Goal: Entertainment & Leisure: Consume media (video, audio)

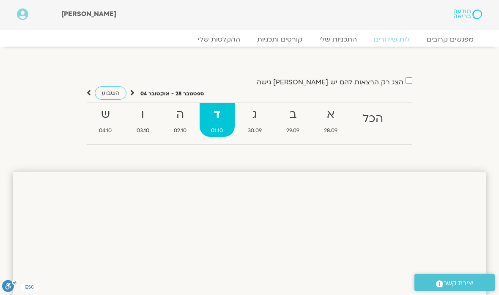
click at [329, 118] on strong "א" at bounding box center [331, 114] width 36 height 19
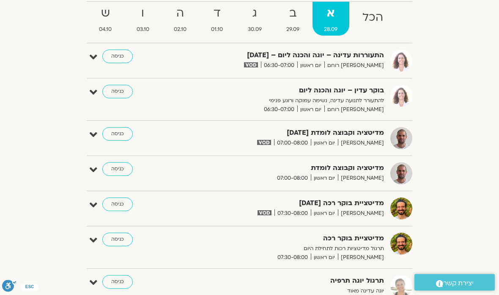
scroll to position [101, 0]
click at [123, 134] on link "כניסה" at bounding box center [117, 134] width 30 height 14
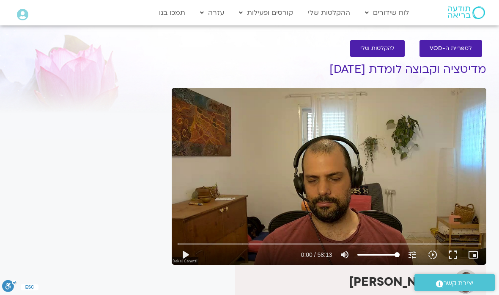
click at [191, 253] on button "play_arrow" at bounding box center [185, 254] width 20 height 20
click at [190, 258] on button "pause" at bounding box center [185, 254] width 20 height 20
click at [187, 256] on button "play_arrow" at bounding box center [185, 254] width 20 height 20
click at [190, 253] on button "pause" at bounding box center [185, 254] width 20 height 20
type input "1651.35519855896"
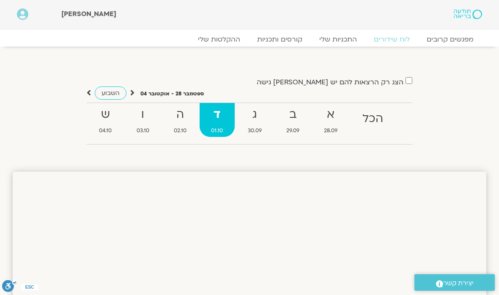
click at [297, 119] on strong "ב" at bounding box center [293, 114] width 36 height 19
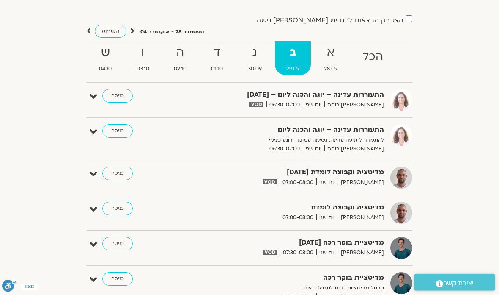
scroll to position [62, 0]
click at [120, 173] on link "כניסה" at bounding box center [117, 173] width 30 height 14
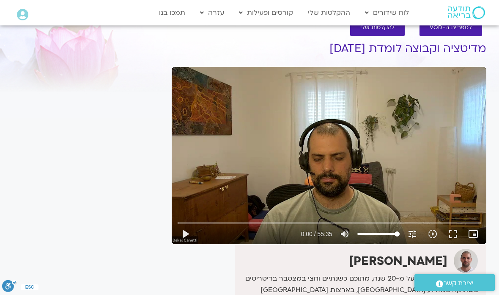
scroll to position [20, 0]
click at [187, 235] on button "play_arrow" at bounding box center [185, 234] width 20 height 20
click at [187, 236] on button "pause" at bounding box center [185, 233] width 20 height 20
click at [187, 235] on button "play_arrow" at bounding box center [185, 233] width 20 height 20
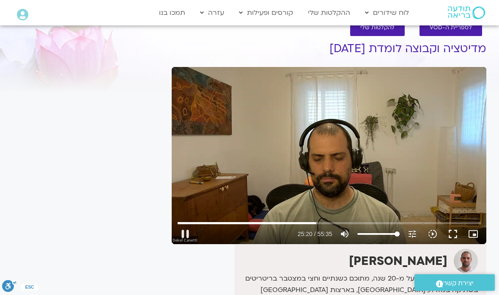
click at [187, 237] on button "pause" at bounding box center [185, 233] width 20 height 20
click at [189, 236] on button "play_arrow" at bounding box center [185, 233] width 20 height 20
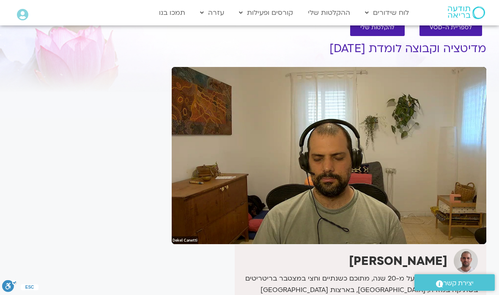
scroll to position [0, 0]
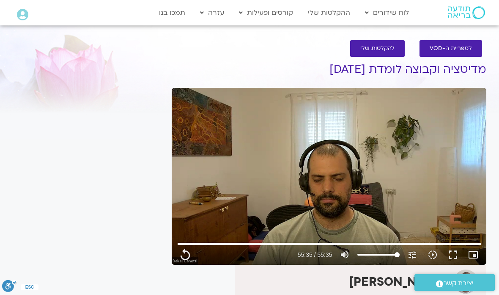
type input "3335.6"
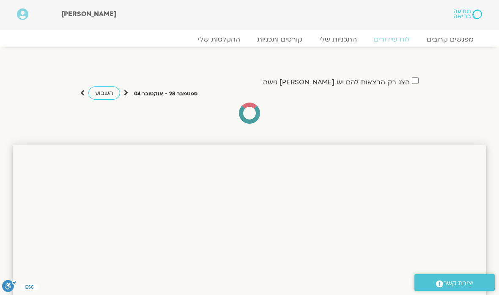
scroll to position [96, 0]
